Goal: Information Seeking & Learning: Learn about a topic

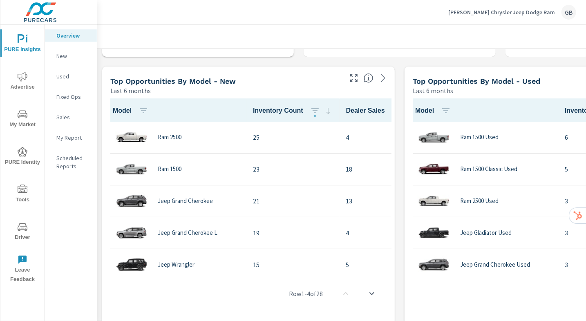
scroll to position [537, 0]
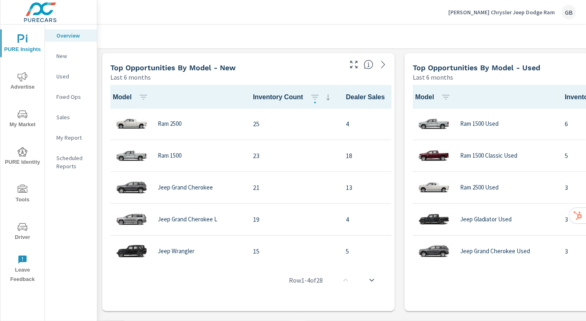
click at [55, 54] on div "New" at bounding box center [71, 56] width 52 height 12
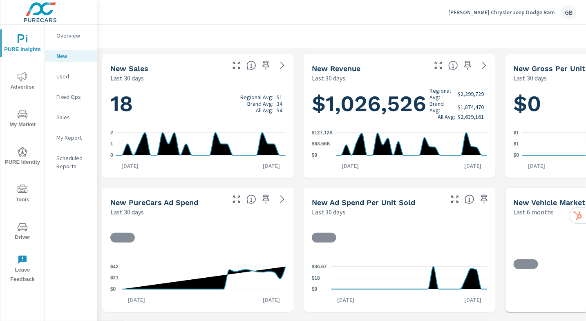
scroll to position [0, 0]
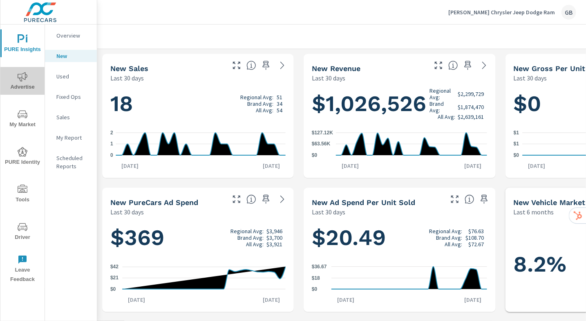
click at [20, 73] on icon "nav menu" at bounding box center [23, 77] width 10 height 10
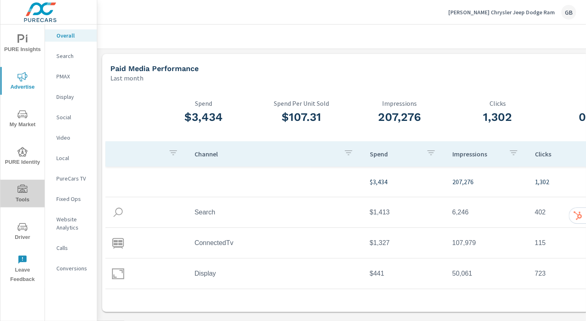
click at [27, 194] on span "Tools" at bounding box center [22, 195] width 39 height 20
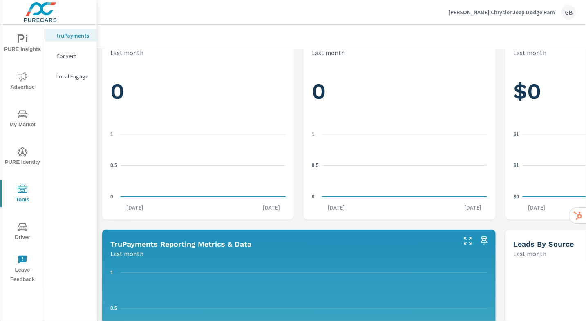
scroll to position [29, 0]
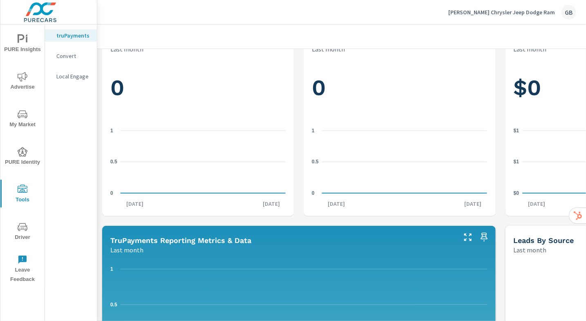
click at [26, 50] on span "PURE Insights" at bounding box center [22, 44] width 39 height 20
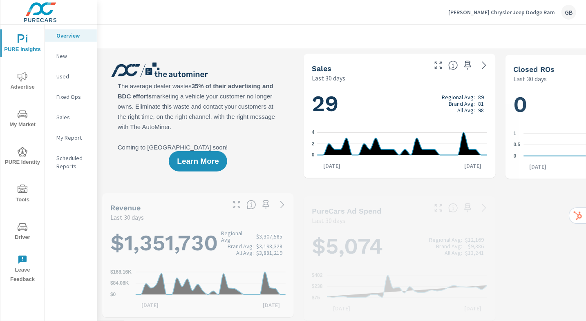
scroll to position [0, 0]
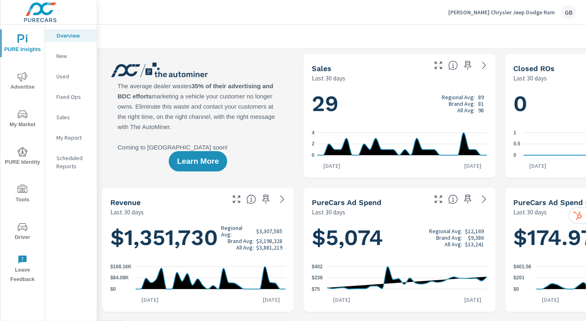
click at [66, 121] on p "Sales" at bounding box center [73, 117] width 34 height 8
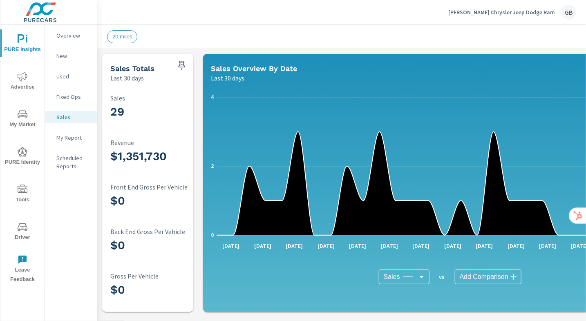
scroll to position [0, 0]
click at [25, 46] on span "PURE Insights" at bounding box center [22, 44] width 39 height 20
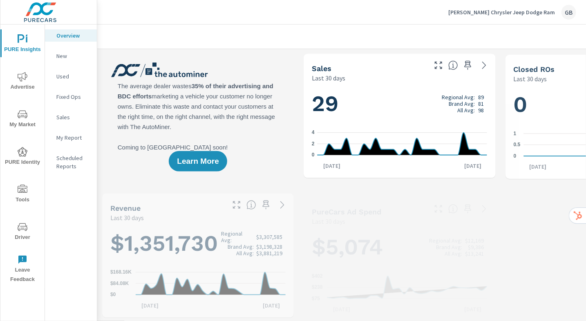
scroll to position [0, 0]
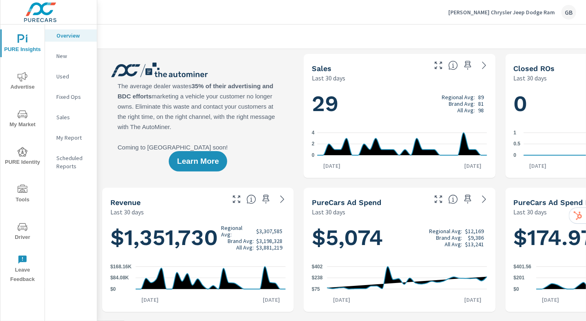
click at [19, 224] on icon "nav menu" at bounding box center [23, 227] width 10 height 8
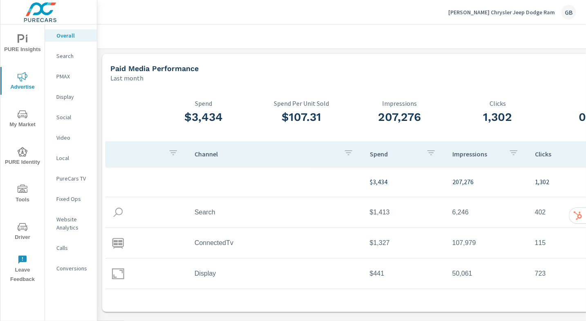
click at [61, 160] on p "Local" at bounding box center [73, 158] width 34 height 8
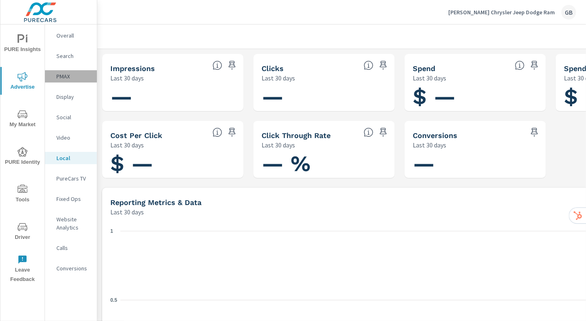
click at [67, 78] on p "PMAX" at bounding box center [73, 76] width 34 height 8
